Goal: Information Seeking & Learning: Learn about a topic

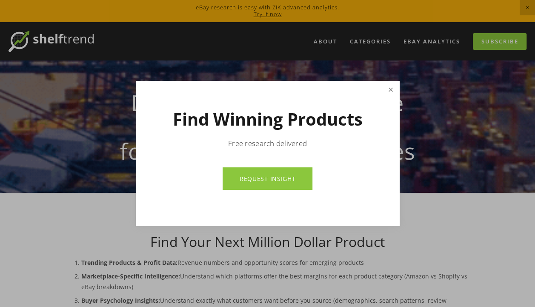
click at [388, 89] on link "Close" at bounding box center [390, 89] width 15 height 15
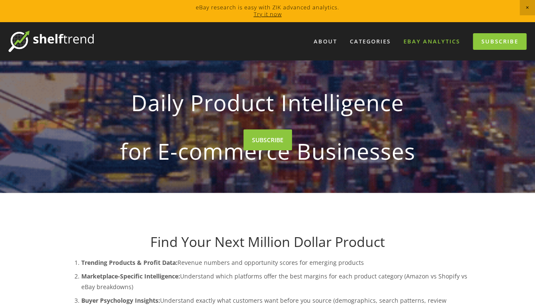
click at [438, 40] on link "eBay Analytics" at bounding box center [432, 41] width 68 height 14
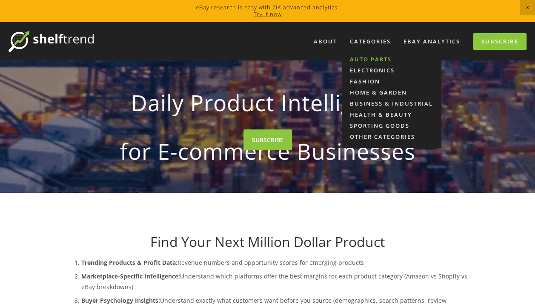
click at [371, 59] on link "Auto Parts" at bounding box center [392, 59] width 100 height 11
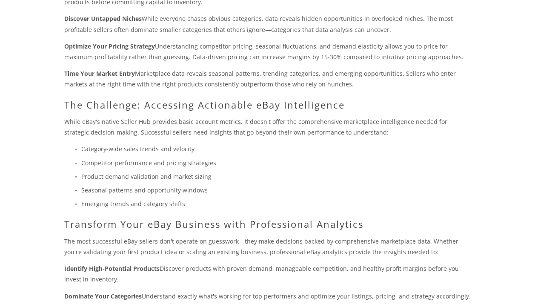
scroll to position [426, 0]
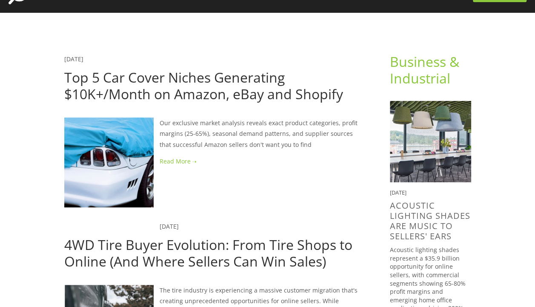
scroll to position [43, 0]
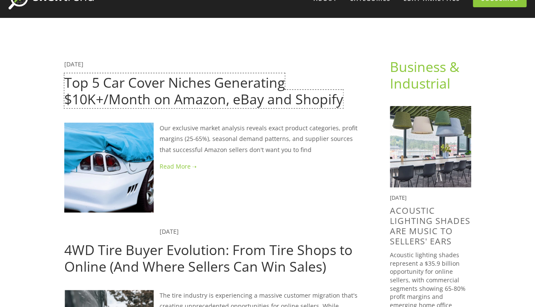
click at [157, 89] on link "Top 5 Car Cover Niches Generating $10K+/Month on Amazon, eBay and Shopify" at bounding box center [203, 90] width 279 height 34
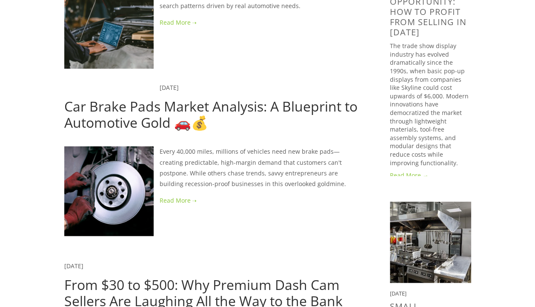
scroll to position [554, 0]
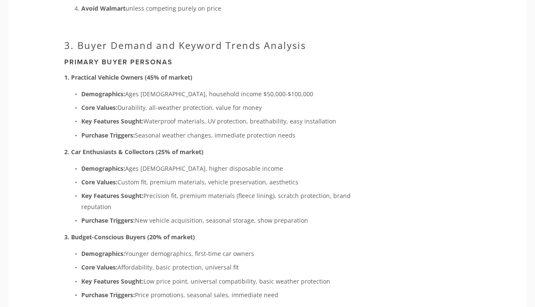
scroll to position [1916, 0]
